Goal: Information Seeking & Learning: Learn about a topic

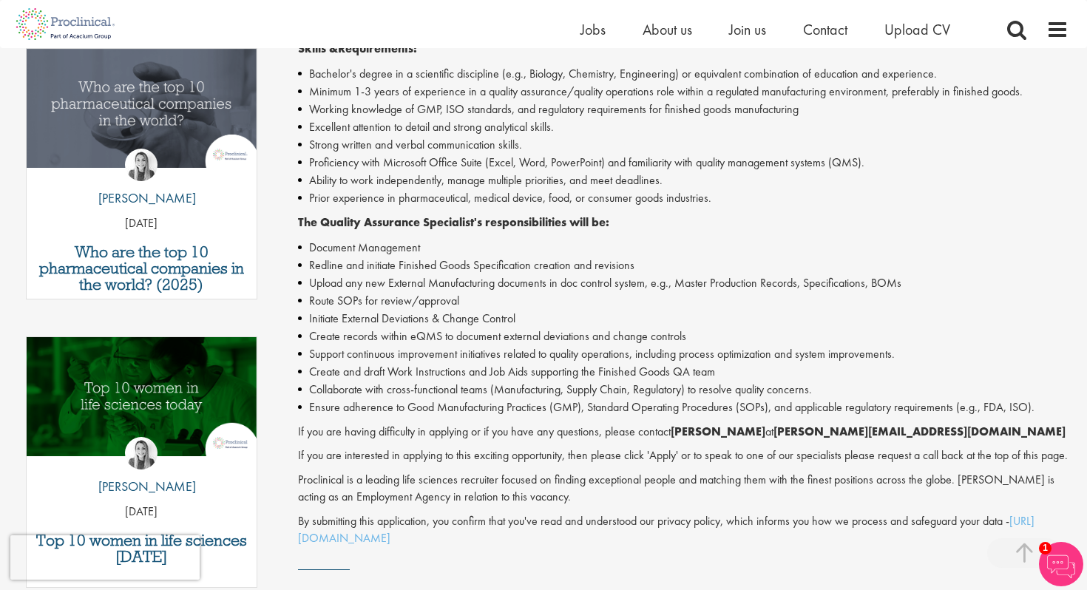
scroll to position [494, 0]
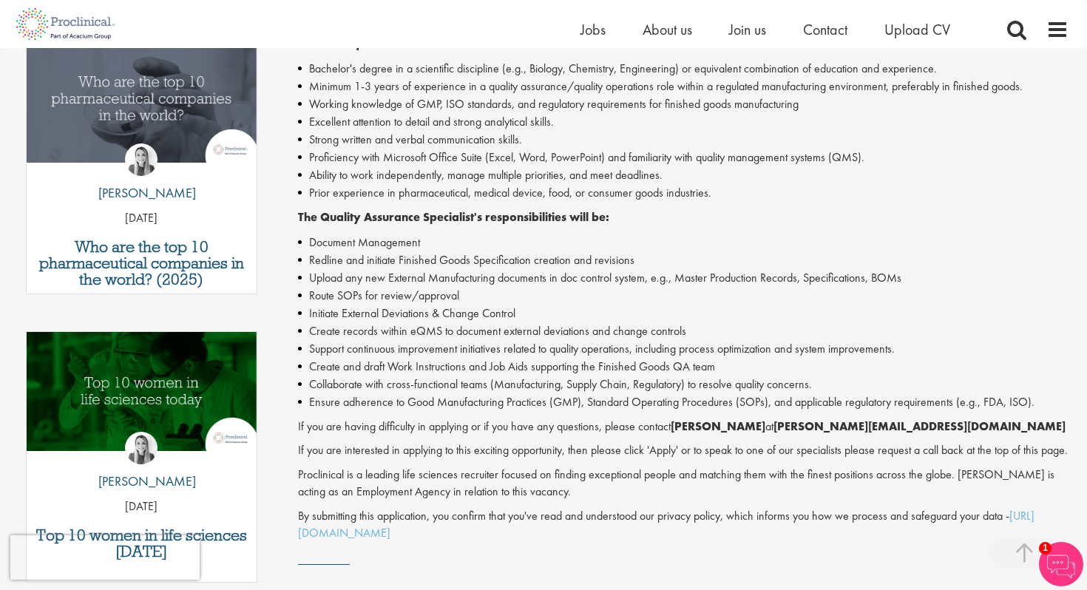
click at [1056, 568] on img at bounding box center [1061, 564] width 44 height 44
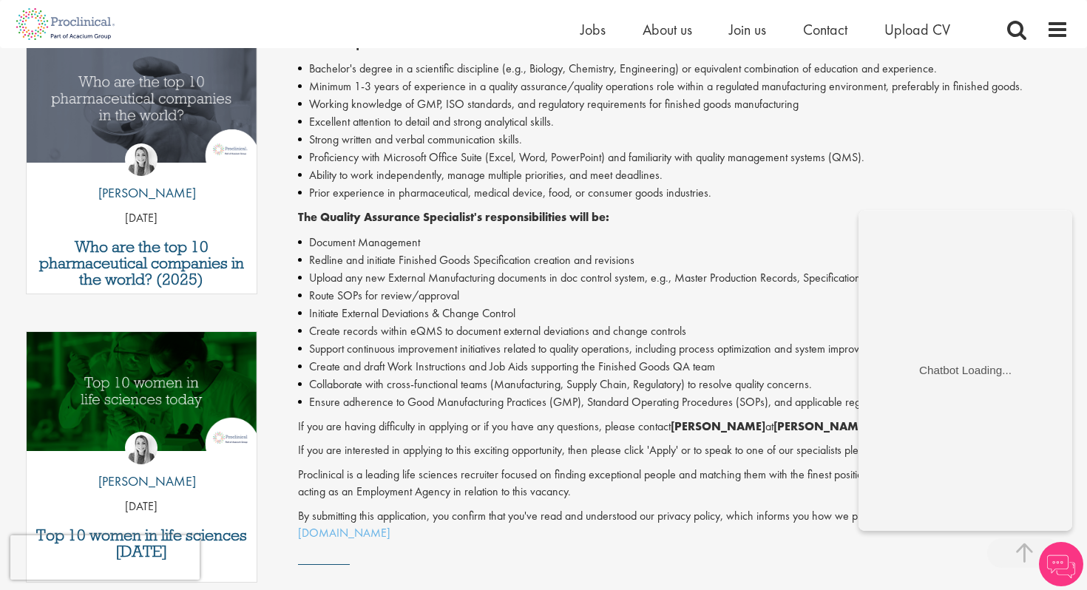
click at [763, 330] on li "Create records within eQMS to document external deviations and change controls" at bounding box center [683, 331] width 771 height 18
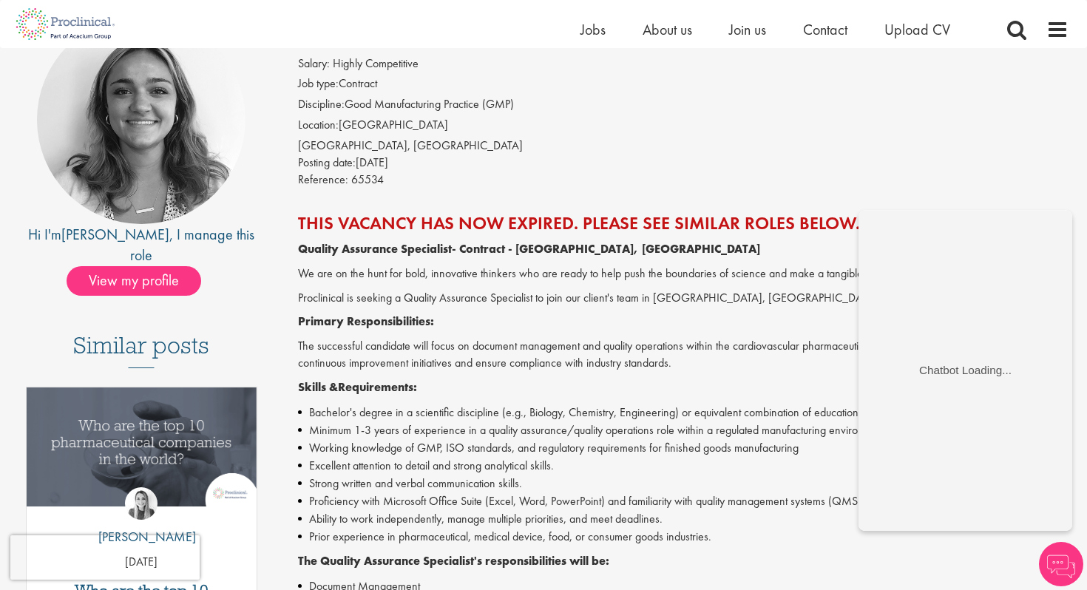
scroll to position [142, 0]
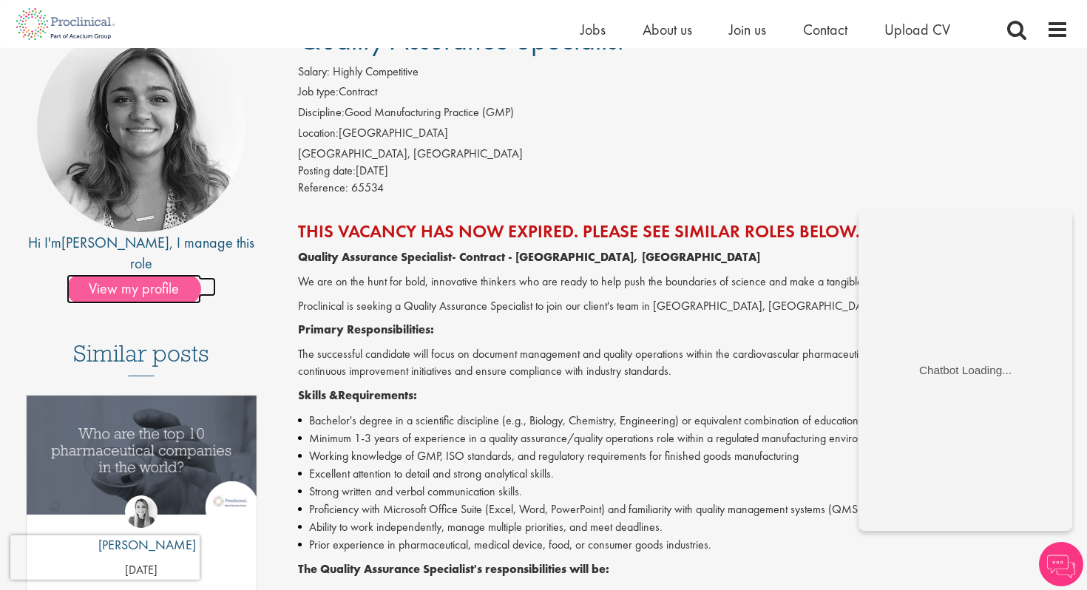
click at [184, 274] on span "View my profile" at bounding box center [134, 289] width 135 height 30
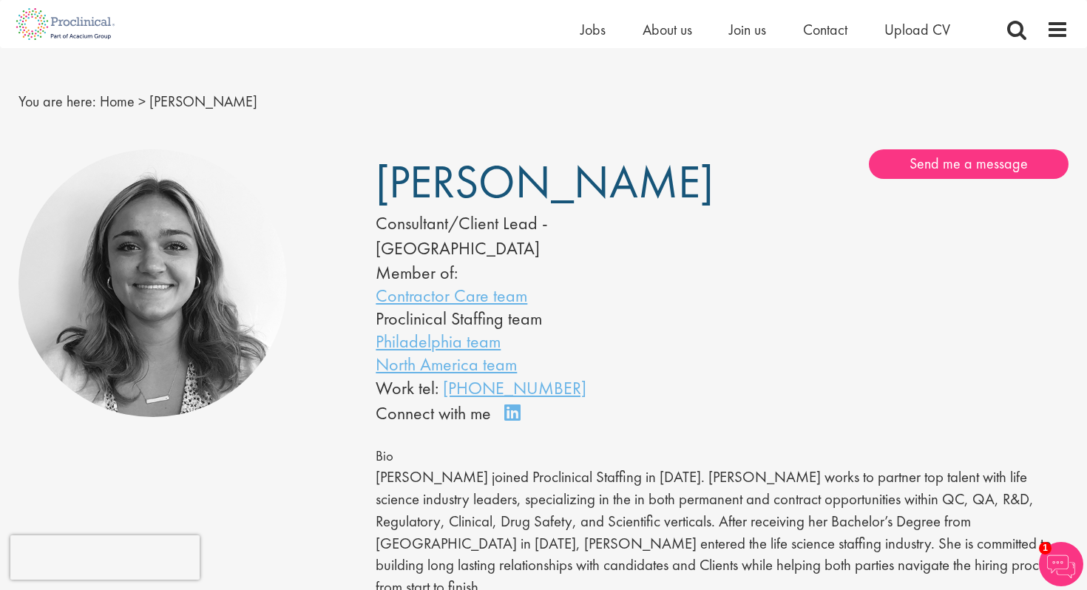
scroll to position [18, 0]
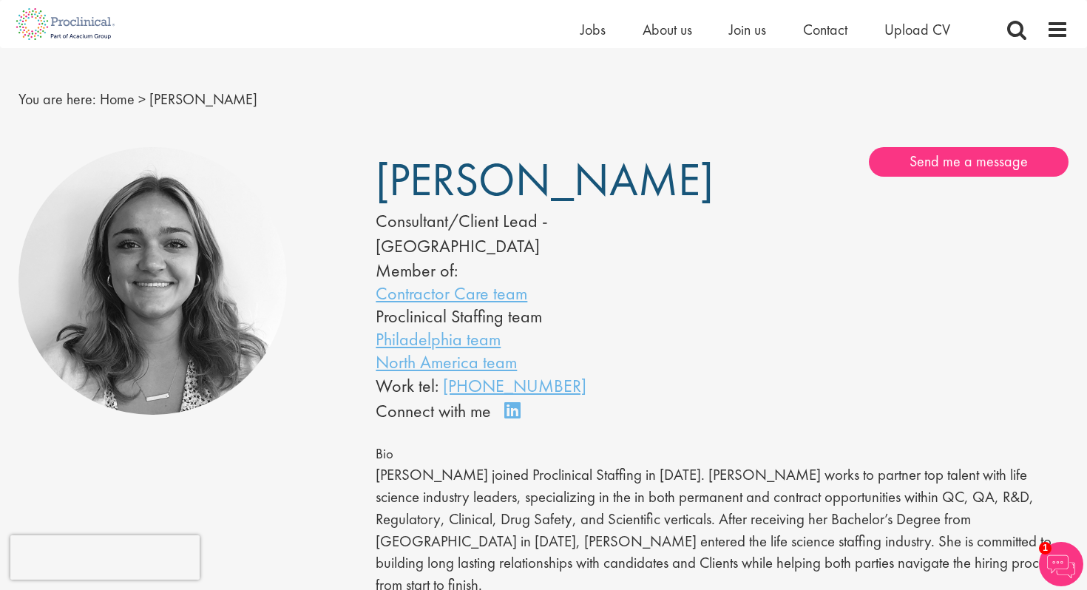
click at [453, 186] on span "[PERSON_NAME]" at bounding box center [545, 179] width 338 height 59
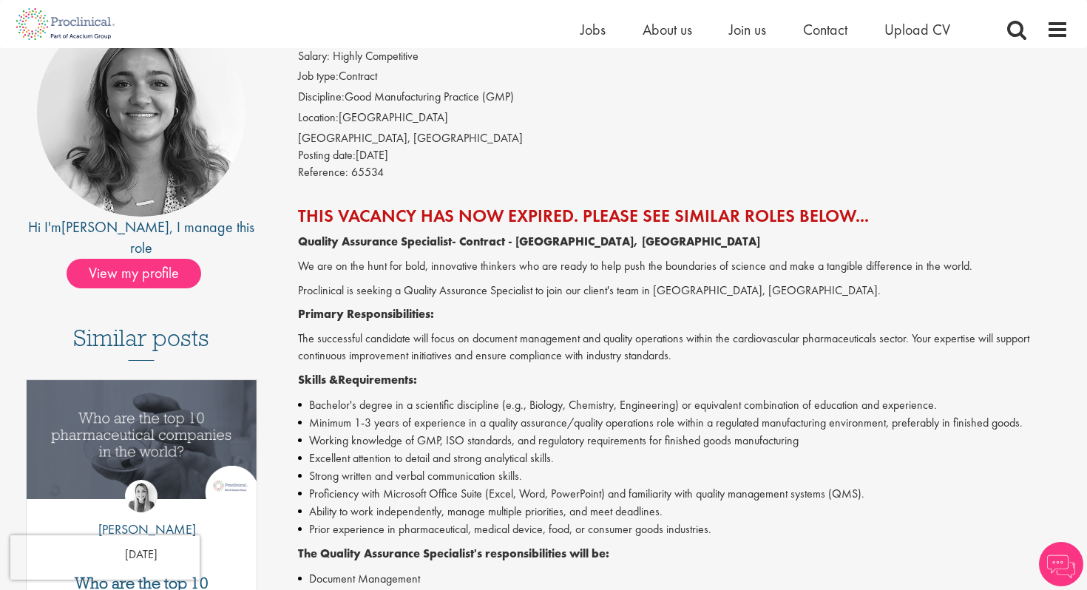
click at [461, 226] on h2 "This vacancy has now expired. Please see similar roles below..." at bounding box center [683, 215] width 771 height 19
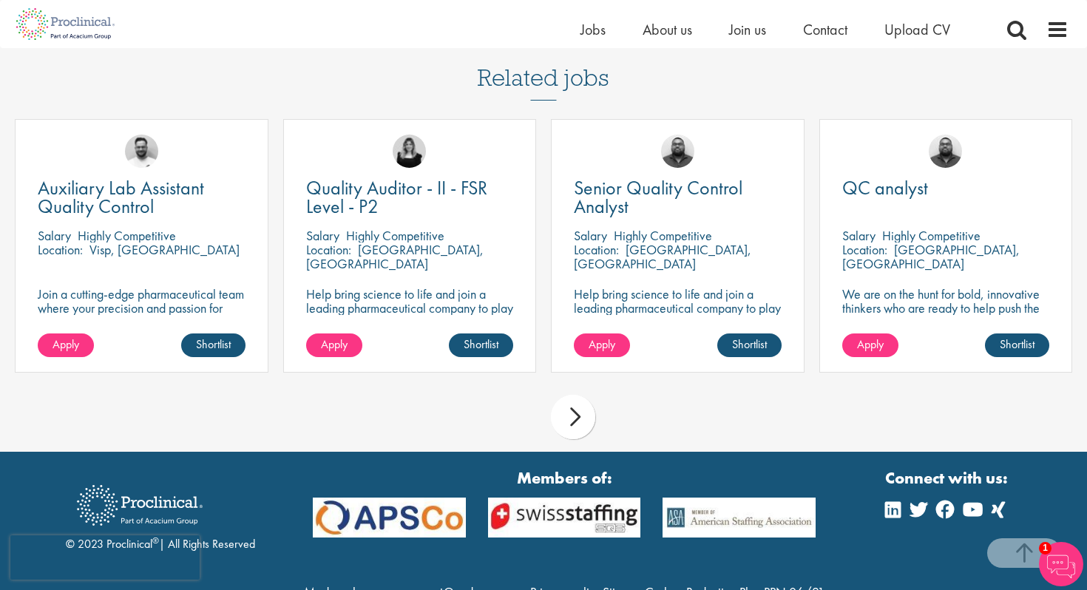
scroll to position [1159, 0]
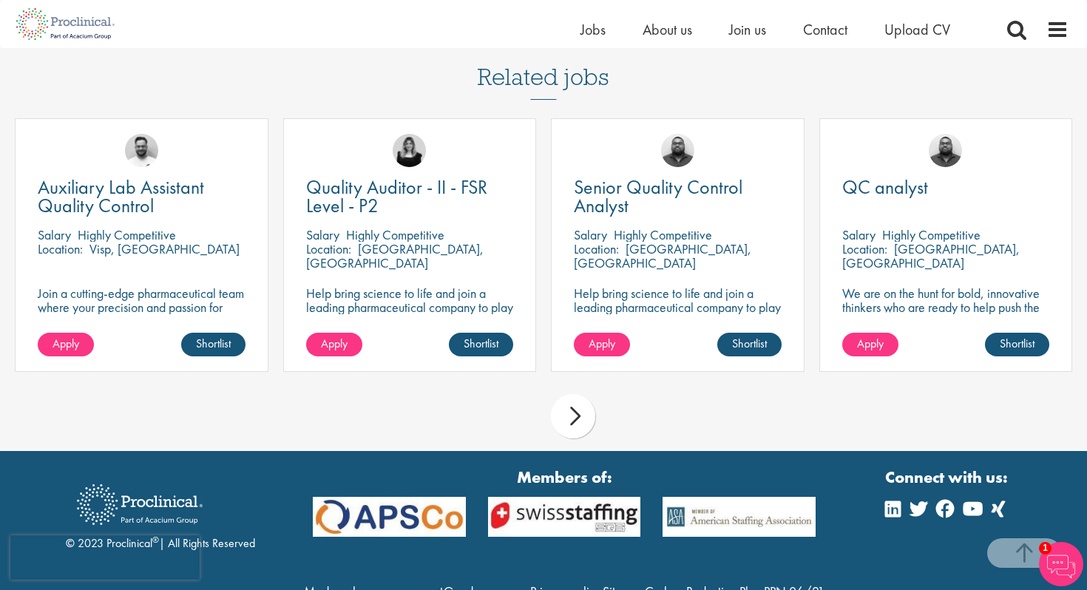
click at [573, 426] on div "next" at bounding box center [573, 416] width 44 height 44
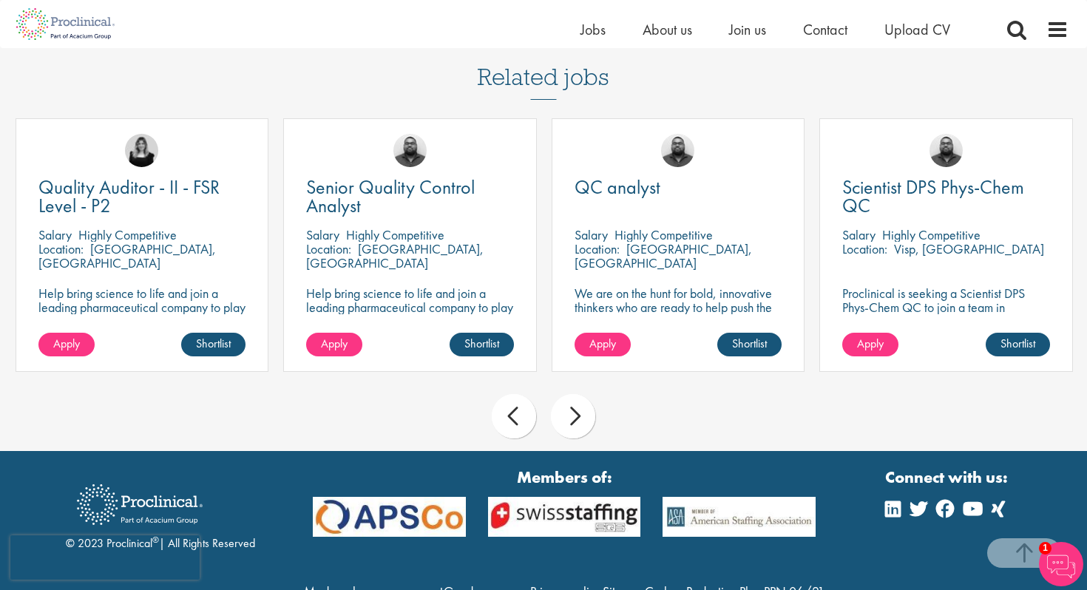
click at [573, 426] on div "next" at bounding box center [573, 416] width 44 height 44
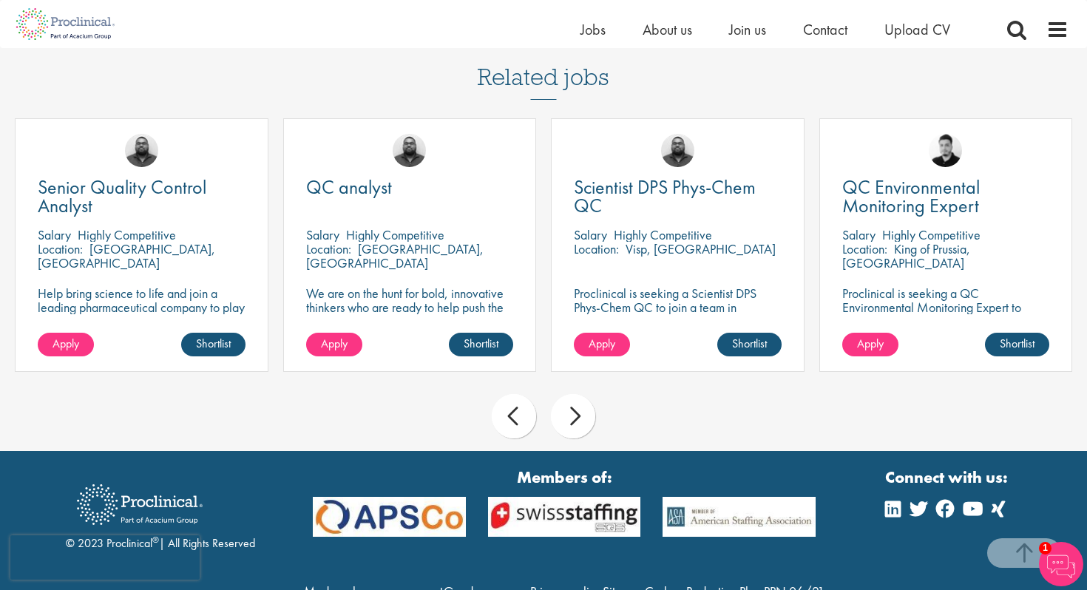
click at [573, 426] on div "next" at bounding box center [573, 416] width 44 height 44
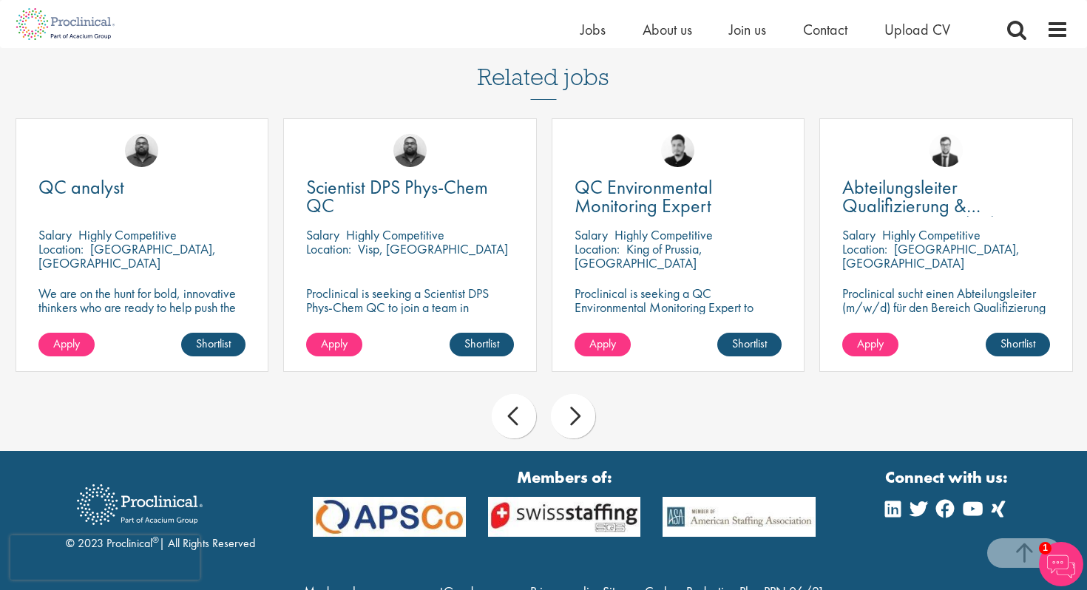
click at [573, 426] on div "next" at bounding box center [573, 416] width 44 height 44
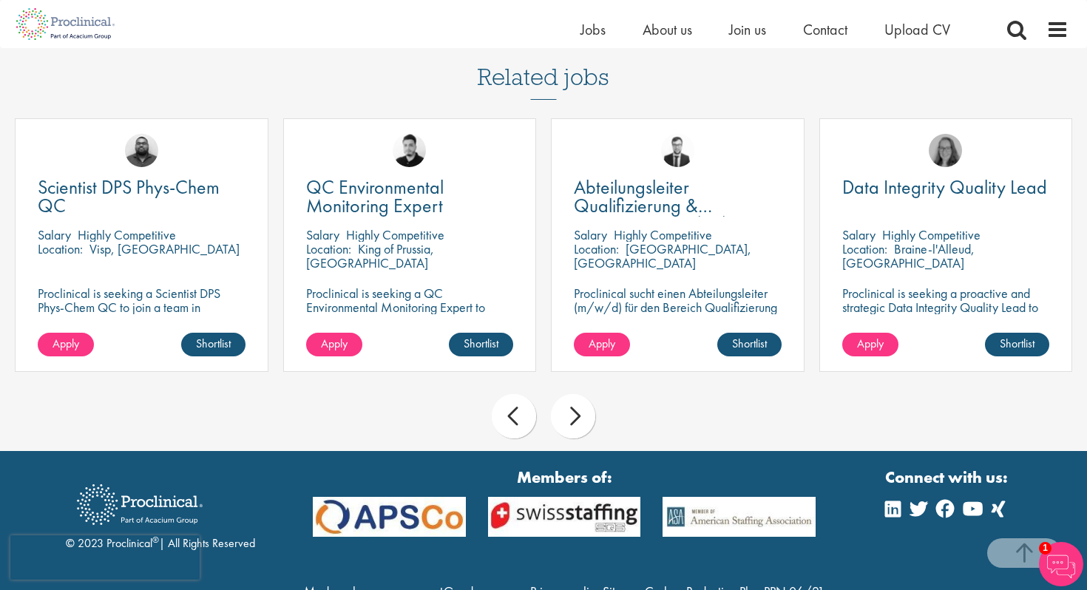
click at [573, 426] on div "next" at bounding box center [573, 416] width 44 height 44
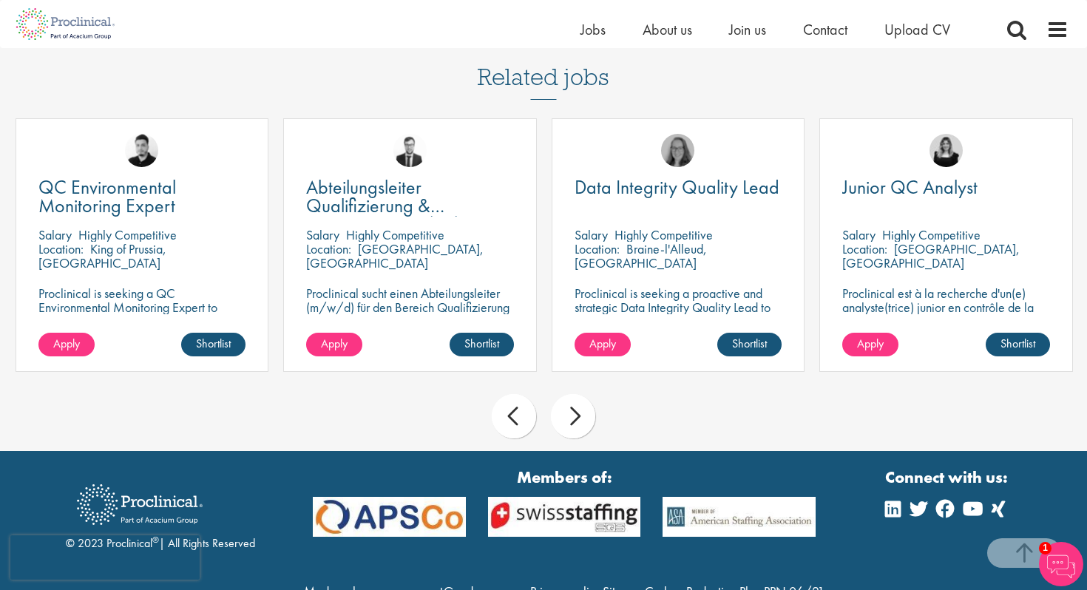
click at [573, 426] on div "next" at bounding box center [573, 416] width 44 height 44
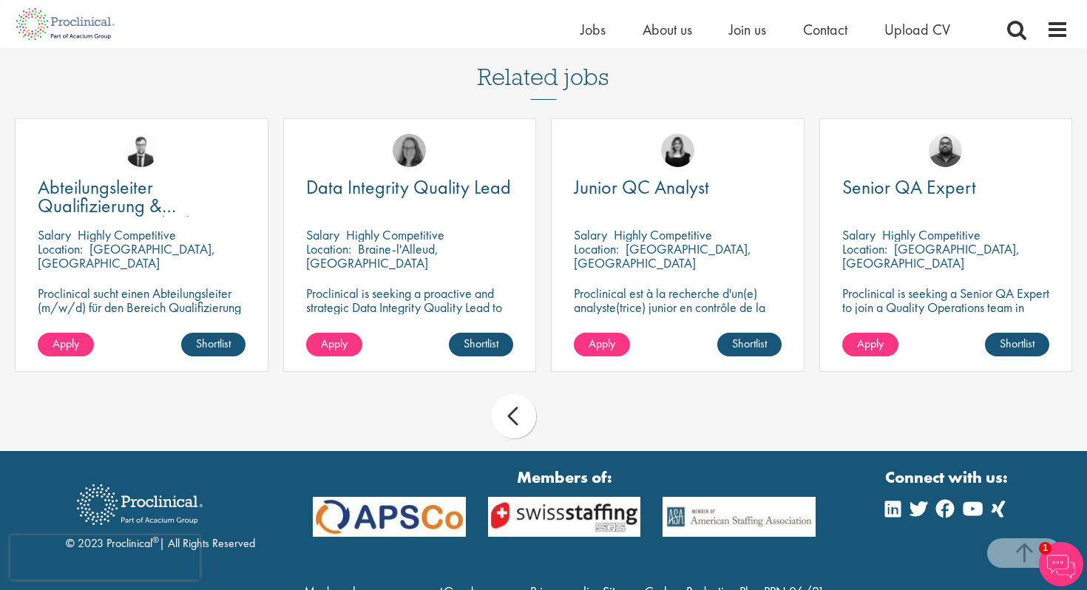
click at [573, 426] on div "prev next" at bounding box center [543, 419] width 1073 height 64
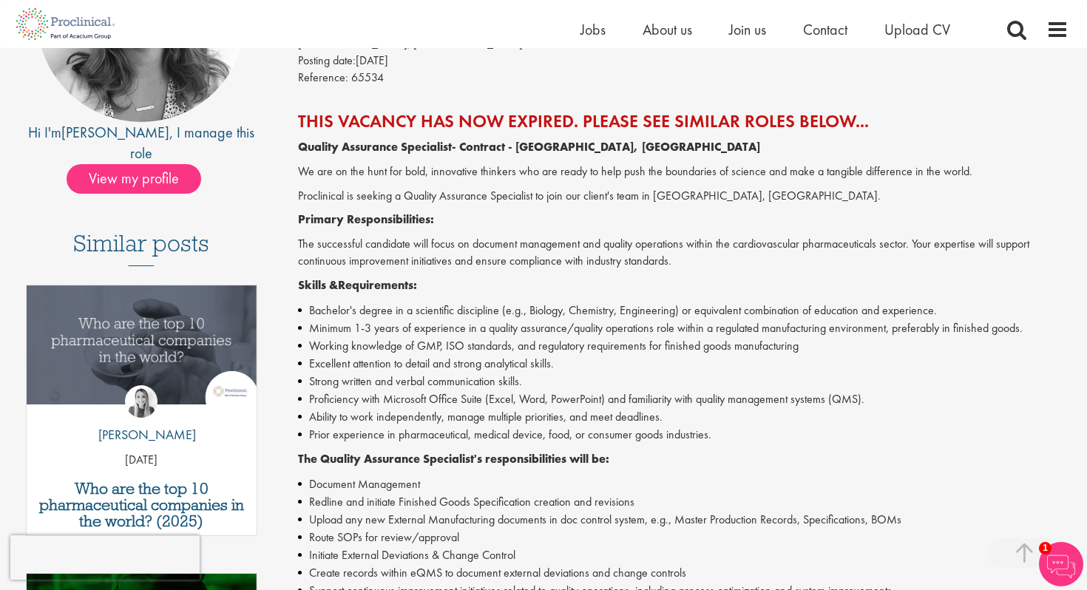
scroll to position [0, 0]
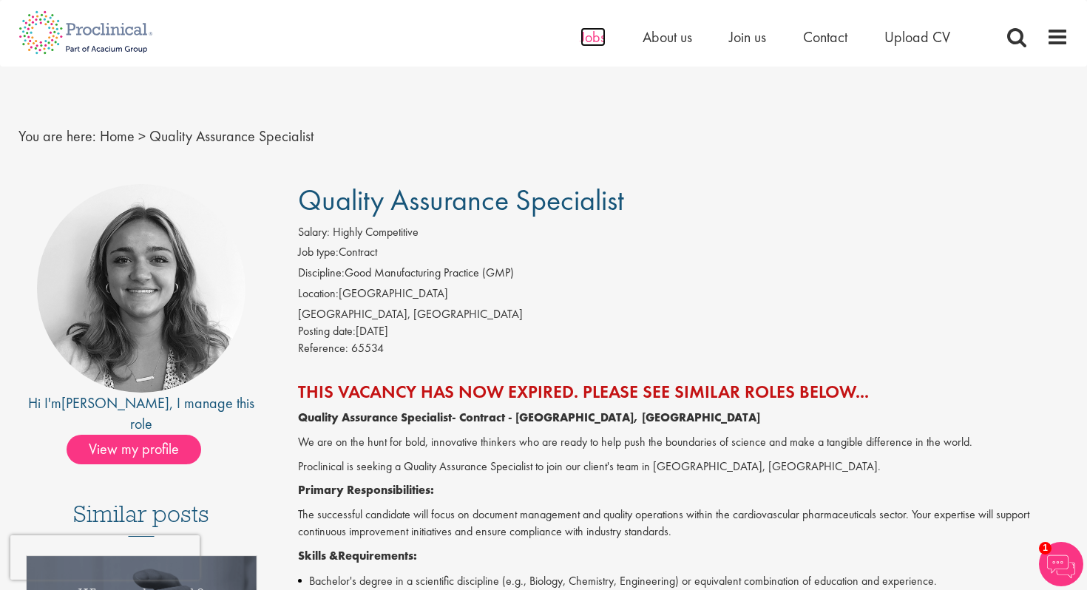
click at [589, 40] on span "Jobs" at bounding box center [593, 36] width 25 height 19
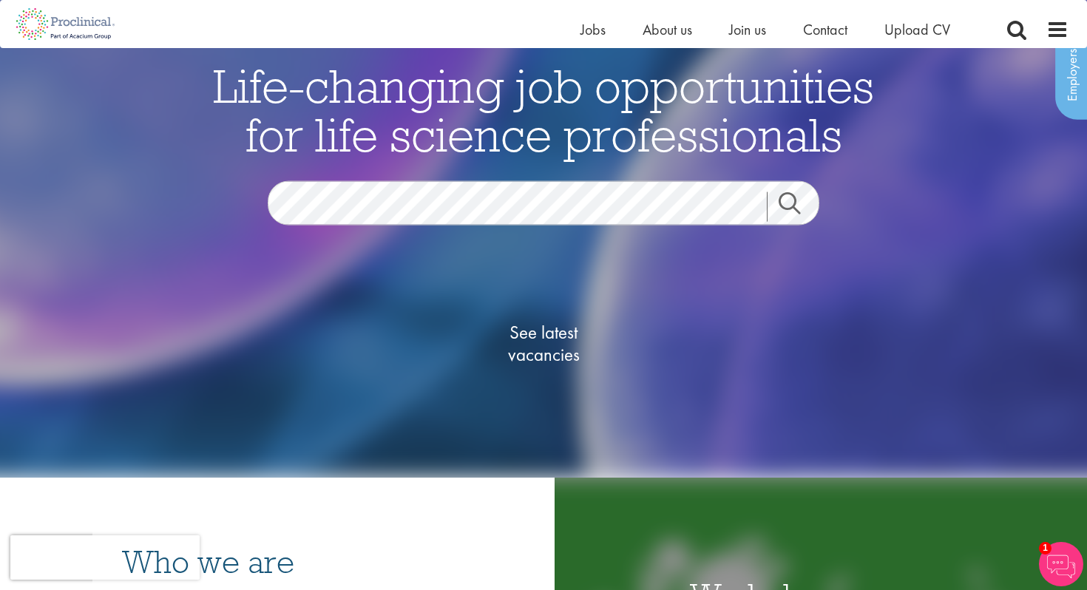
scroll to position [87, 0]
click at [539, 336] on span "See latest vacancies" at bounding box center [544, 342] width 148 height 44
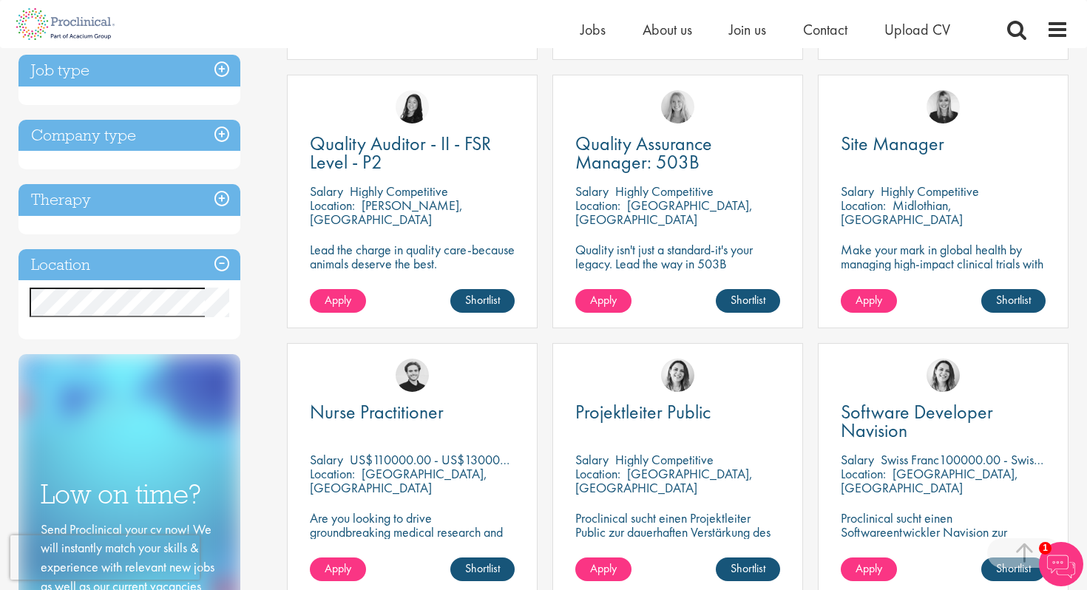
scroll to position [528, 0]
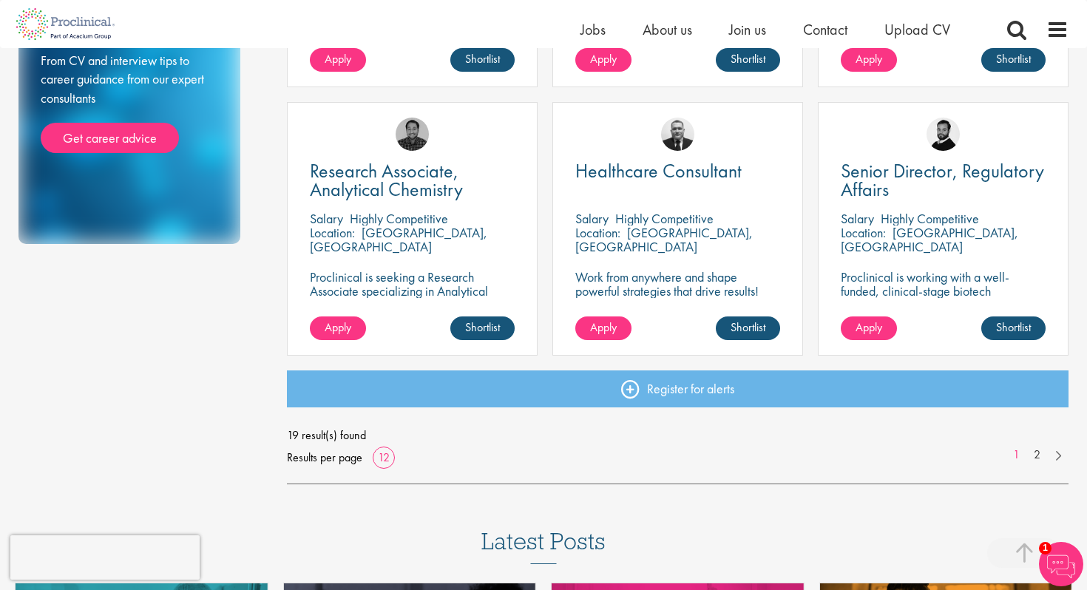
scroll to position [1047, 0]
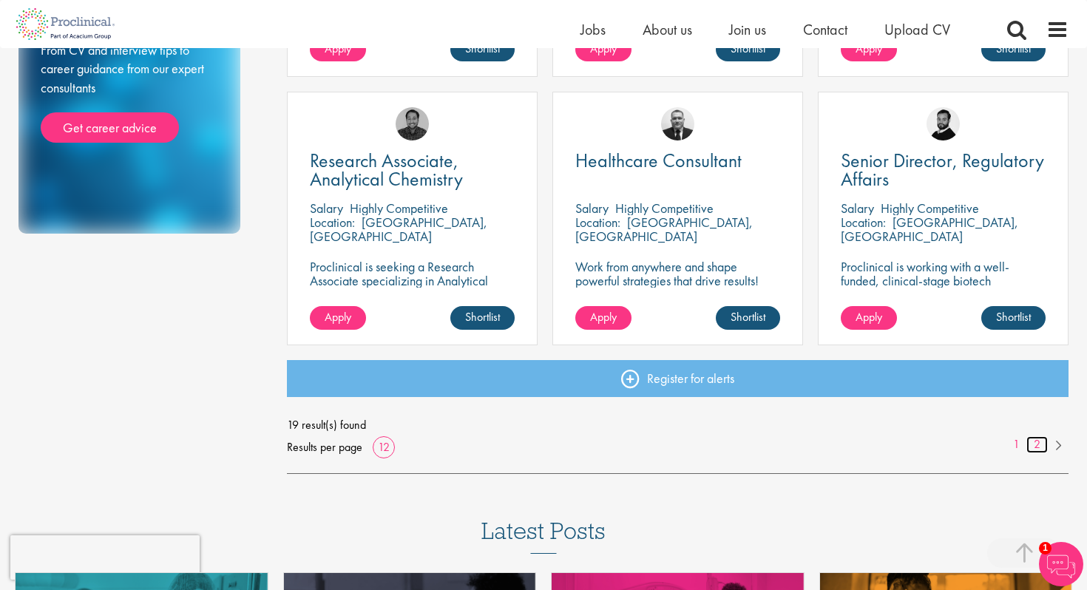
click at [1034, 445] on link "2" at bounding box center [1037, 444] width 21 height 17
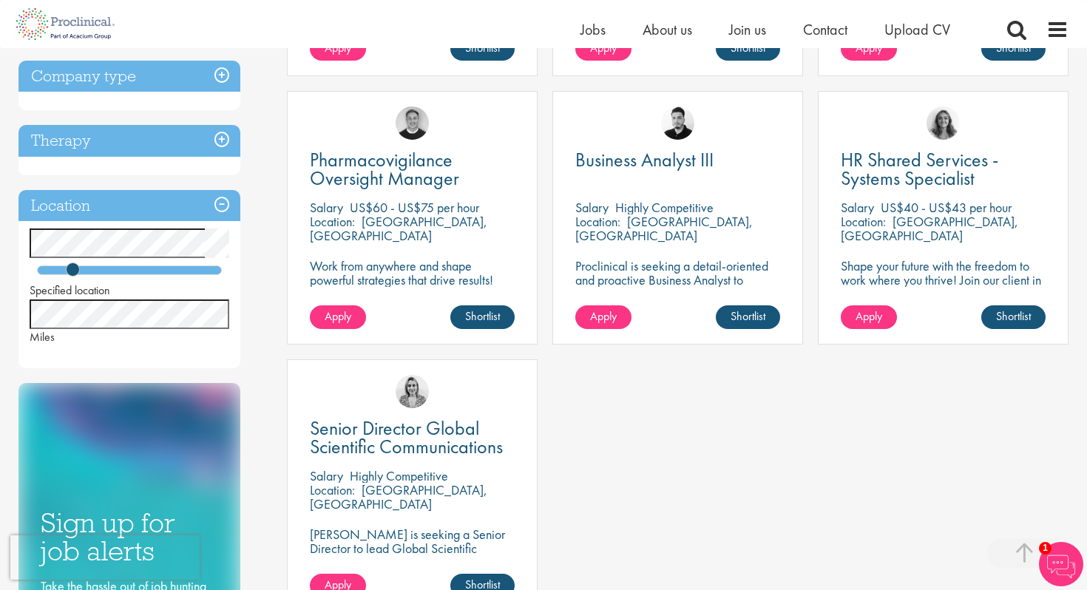
scroll to position [570, 0]
